Goal: Contribute content: Add original content to the website for others to see

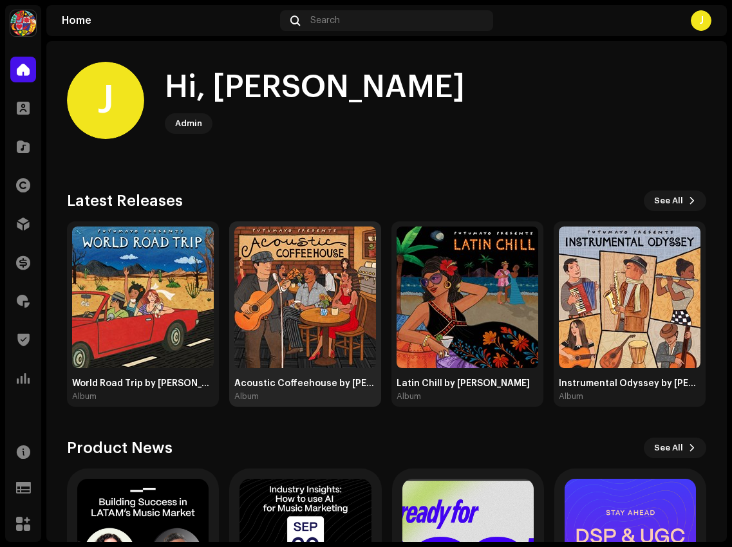
click at [288, 301] on img at bounding box center [305, 298] width 142 height 142
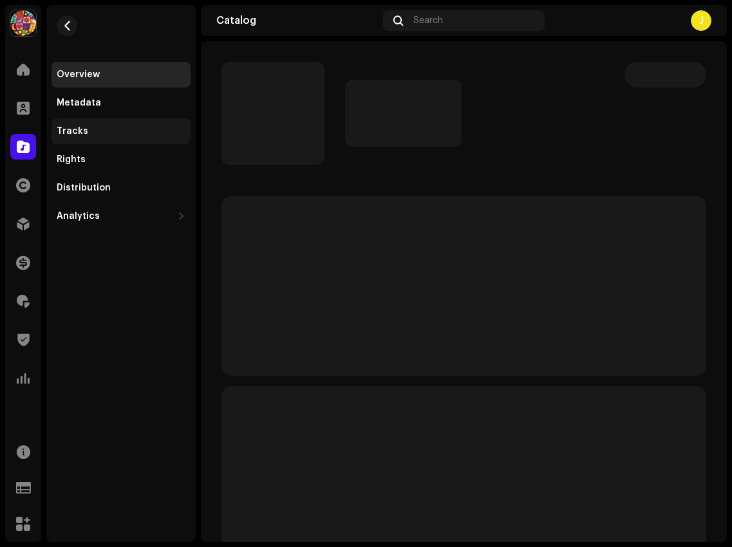
click at [109, 138] on div "Tracks" at bounding box center [121, 131] width 139 height 26
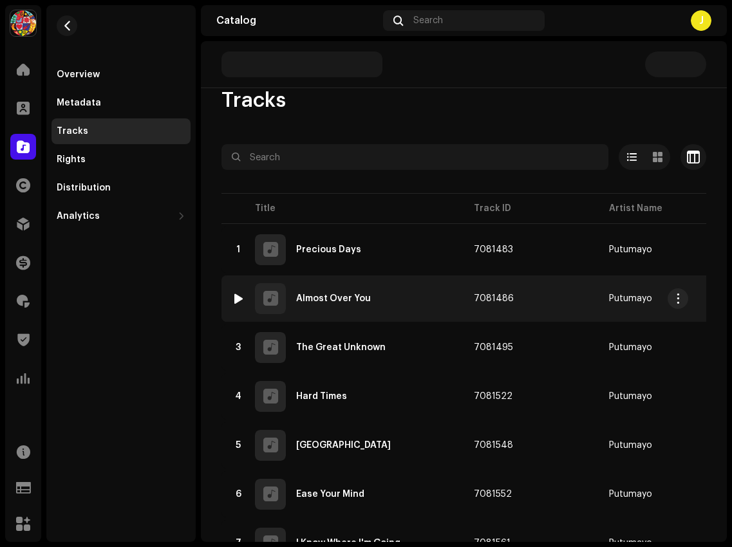
click at [400, 291] on div "2 Almost Over You" at bounding box center [342, 298] width 221 height 31
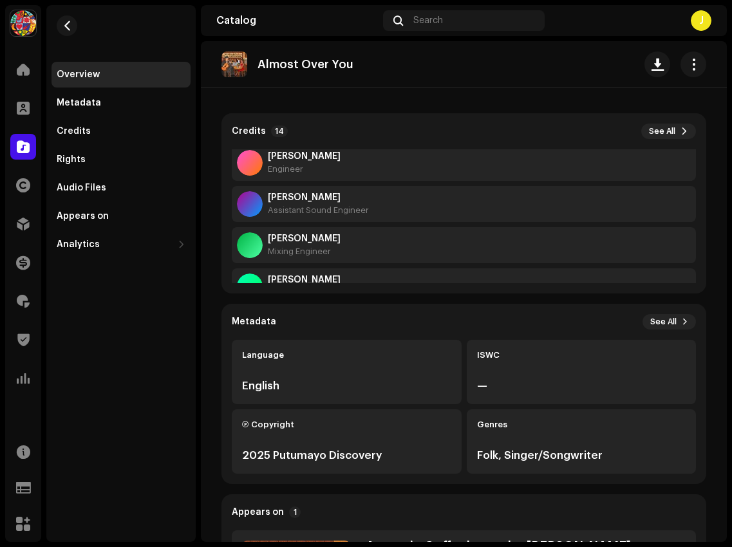
scroll to position [12, 0]
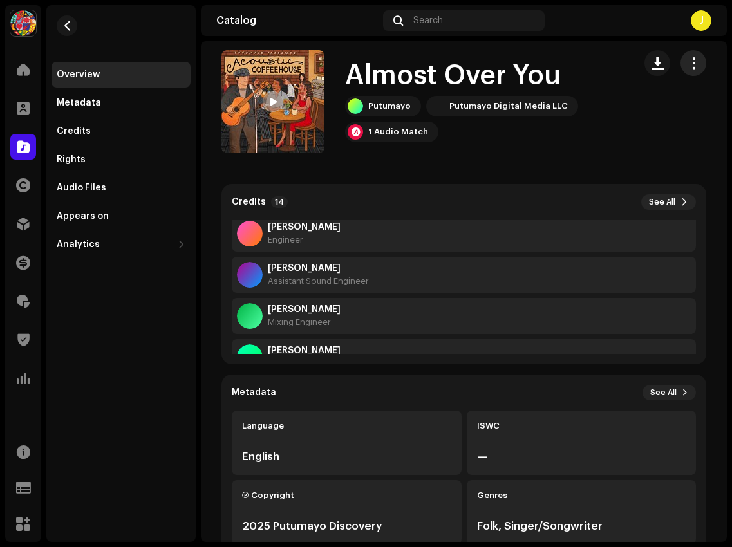
click at [695, 61] on button "button" at bounding box center [694, 63] width 26 height 26
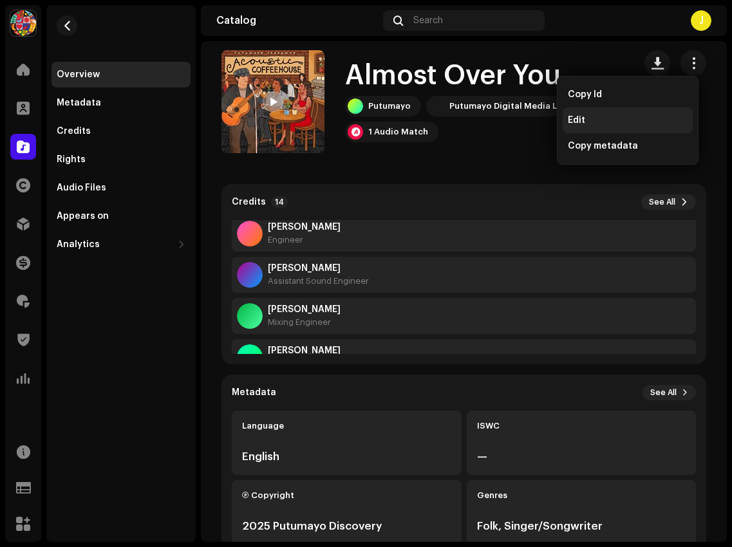
click at [607, 116] on div "Edit" at bounding box center [628, 120] width 120 height 10
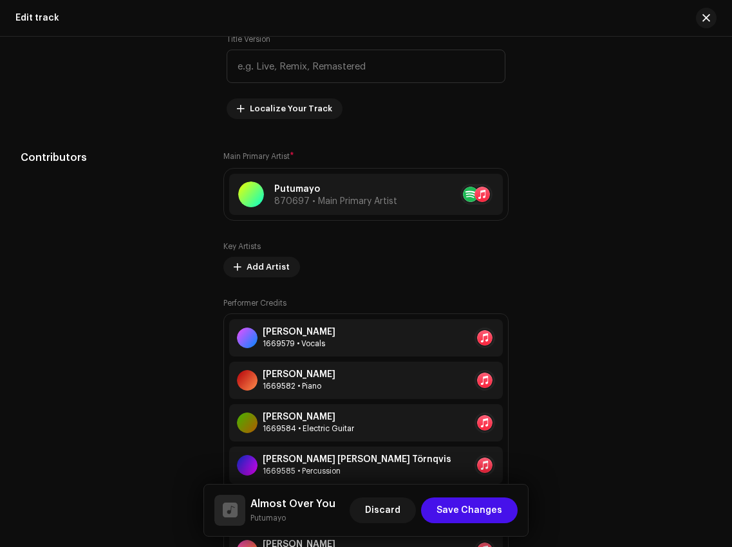
scroll to position [643, 0]
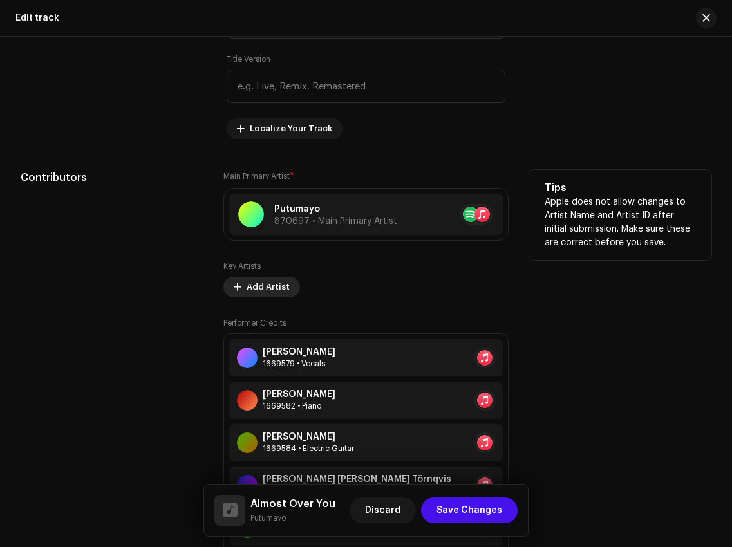
click at [266, 288] on span "Add Artist" at bounding box center [268, 287] width 43 height 26
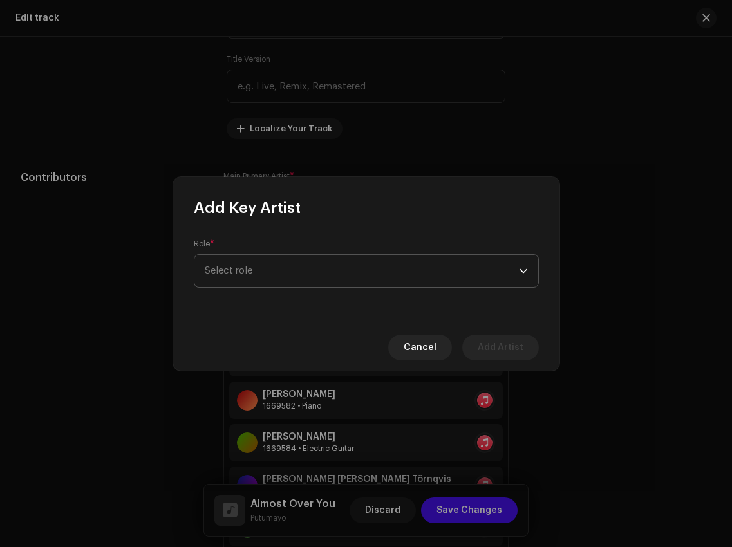
click at [311, 272] on span "Select role" at bounding box center [362, 271] width 314 height 32
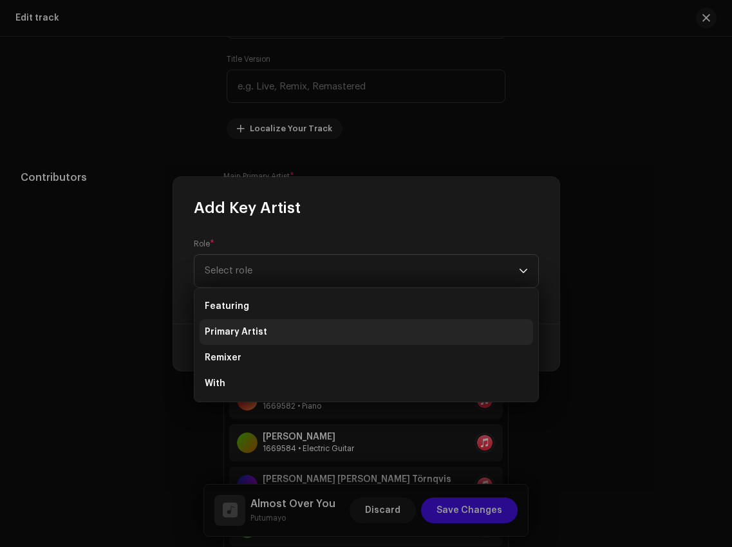
click at [310, 335] on li "Primary Artist" at bounding box center [367, 332] width 334 height 26
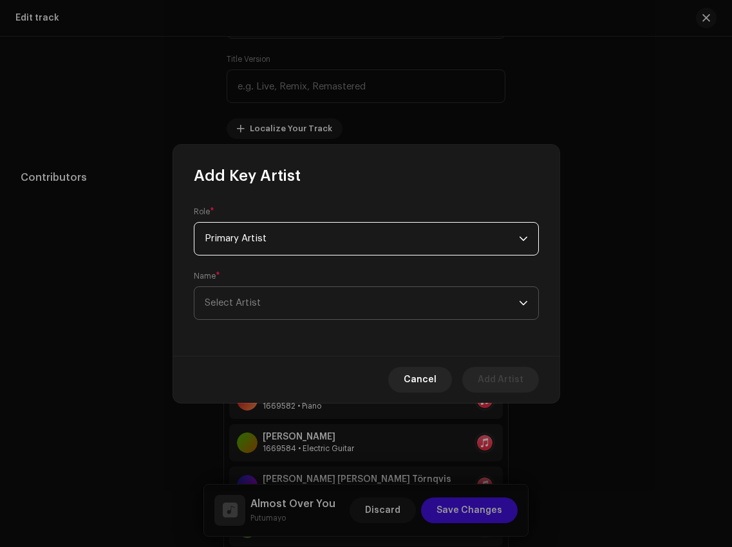
click at [313, 305] on span "Select Artist" at bounding box center [362, 303] width 314 height 32
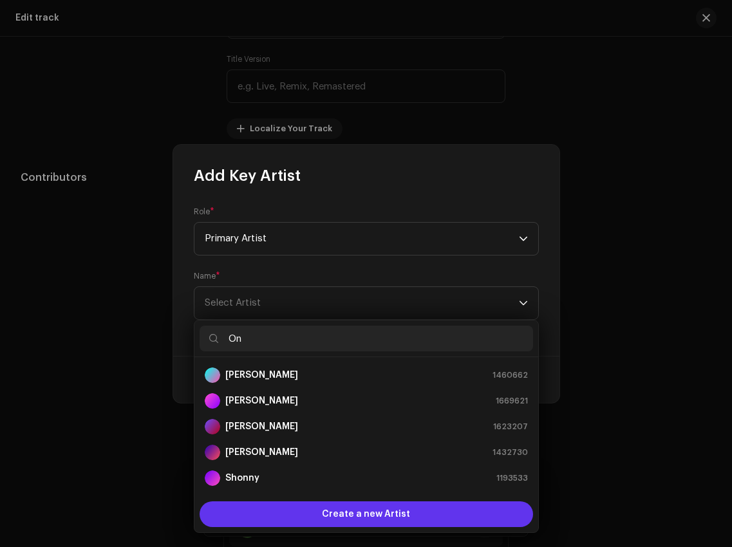
type input "O"
type input "S"
click at [348, 519] on span "Create a new Artist" at bounding box center [366, 515] width 88 height 26
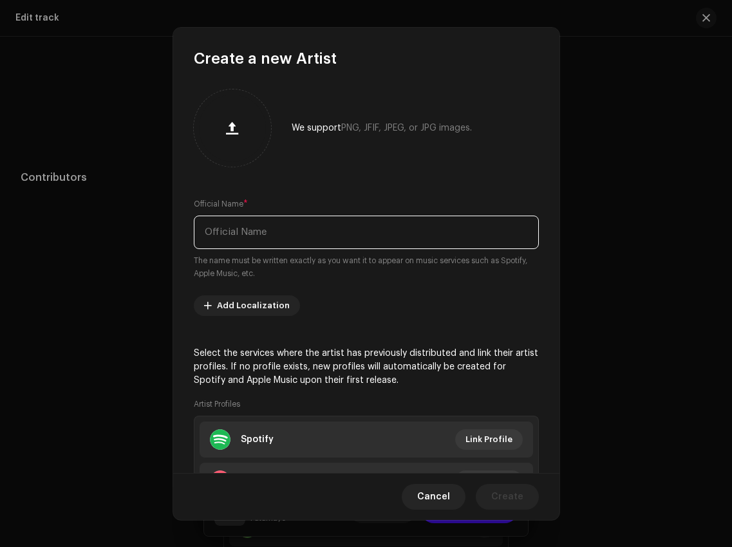
click at [312, 240] on input "text" at bounding box center [366, 232] width 345 height 33
paste input "[PERSON_NAME]"
type input "[PERSON_NAME]"
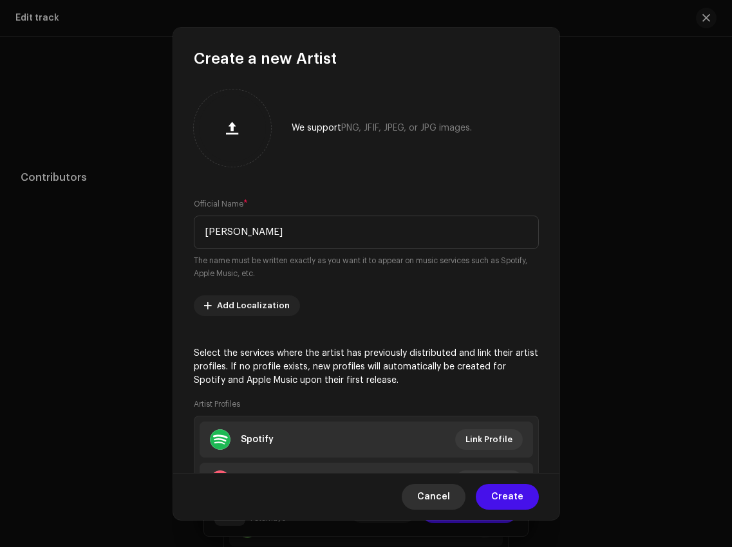
click at [439, 494] on span "Cancel" at bounding box center [433, 497] width 33 height 26
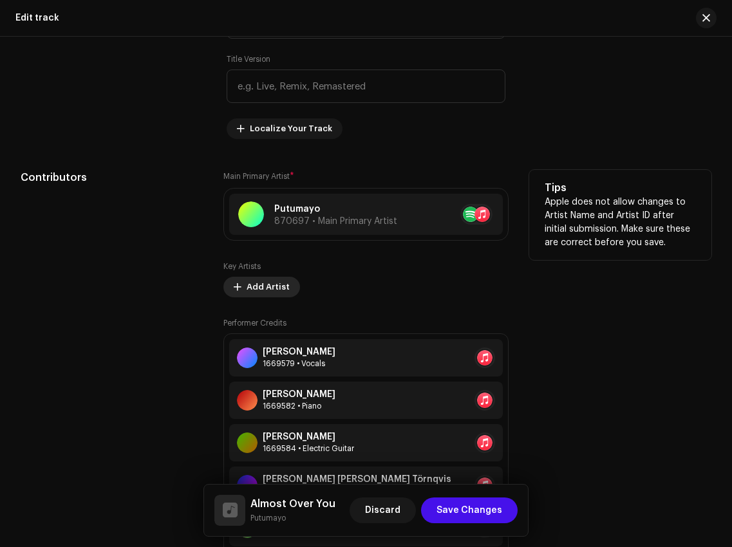
click at [273, 292] on span "Add Artist" at bounding box center [268, 287] width 43 height 26
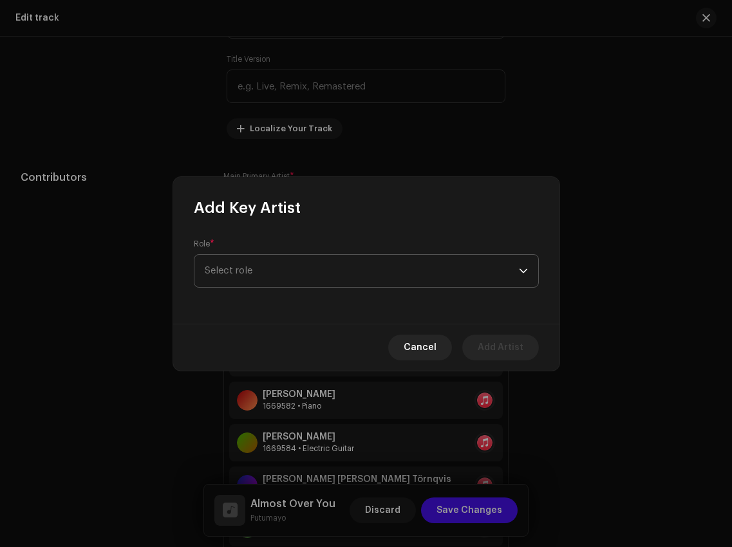
click at [281, 274] on span "Select role" at bounding box center [362, 271] width 314 height 32
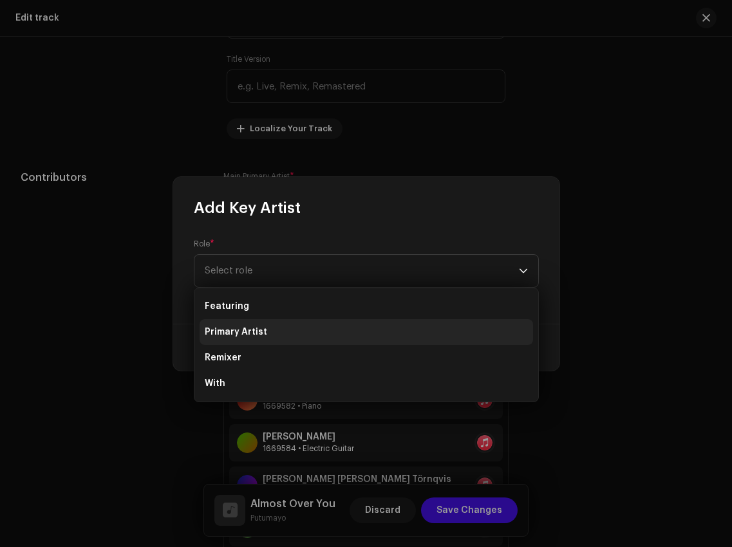
click at [287, 335] on li "Primary Artist" at bounding box center [367, 332] width 334 height 26
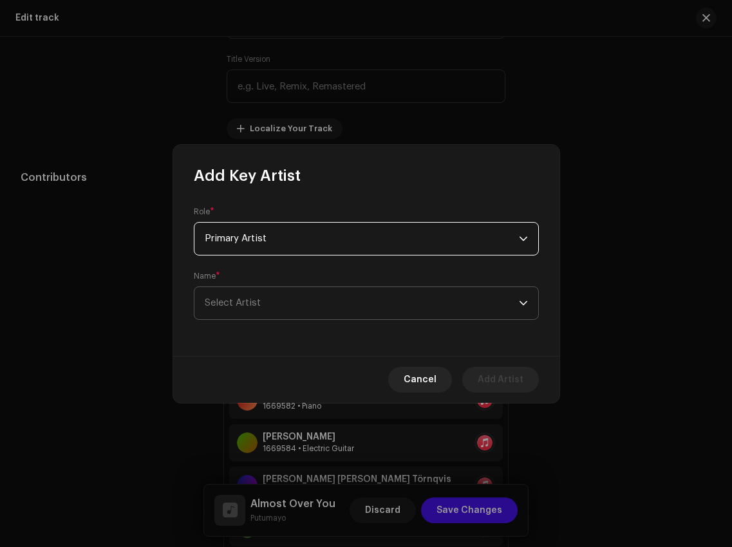
click at [293, 295] on span "Select Artist" at bounding box center [362, 303] width 314 height 32
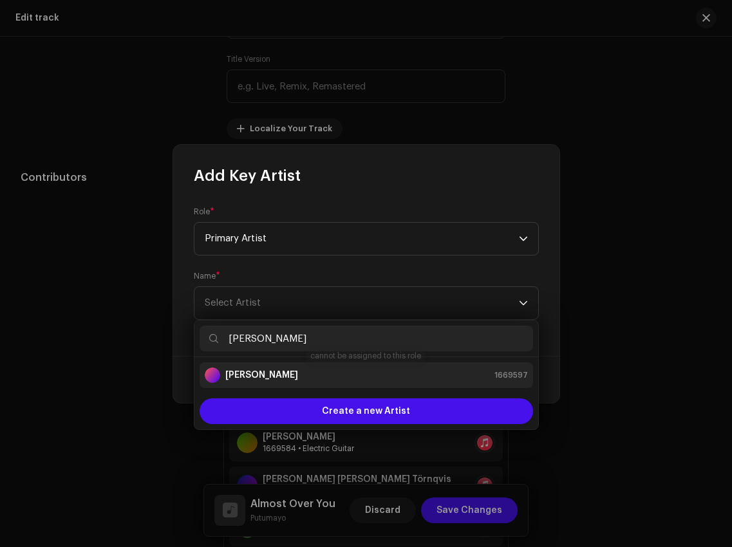
type input "[PERSON_NAME]"
click at [288, 373] on strong "[PERSON_NAME]" at bounding box center [261, 375] width 73 height 13
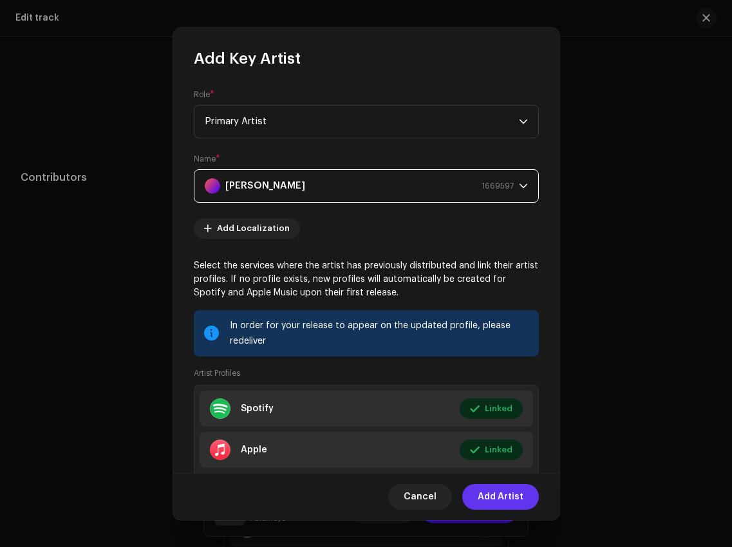
click at [496, 496] on span "Add Artist" at bounding box center [501, 497] width 46 height 26
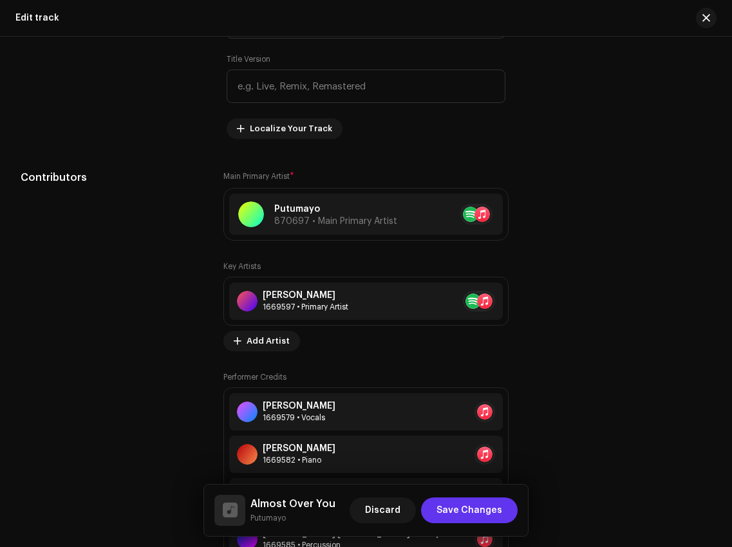
click at [469, 515] on span "Save Changes" at bounding box center [470, 511] width 66 height 26
